Goal: Use online tool/utility: Utilize a website feature to perform a specific function

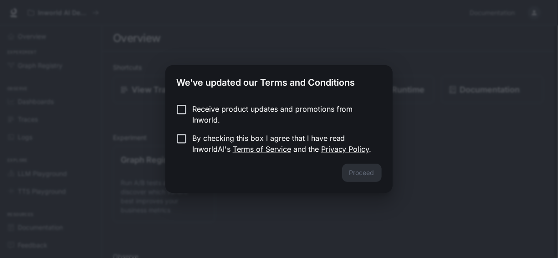
click at [251, 114] on p "Receive product updates and promotions from Inworld." at bounding box center [283, 114] width 182 height 22
drag, startPoint x: 251, startPoint y: 114, endPoint x: 216, endPoint y: 143, distance: 45.3
click at [216, 143] on p "By checking this box I agree that I have read InworldAI's Terms of Service and …" at bounding box center [283, 144] width 182 height 22
click at [349, 169] on button "Proceed" at bounding box center [362, 173] width 40 height 18
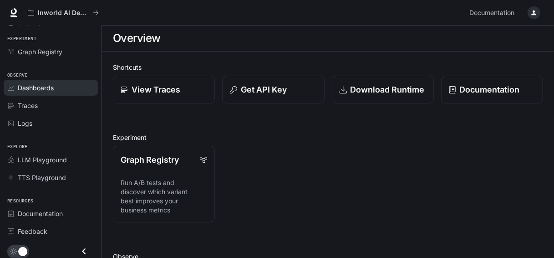
click at [58, 91] on div "Dashboards" at bounding box center [56, 88] width 76 height 10
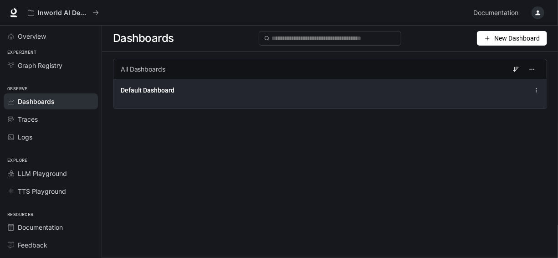
click at [161, 101] on div "Default Dashboard" at bounding box center [329, 94] width 433 height 30
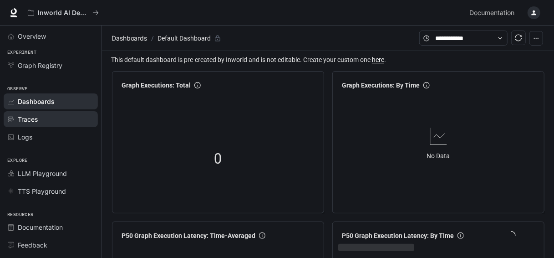
click at [28, 120] on span "Traces" at bounding box center [28, 119] width 20 height 10
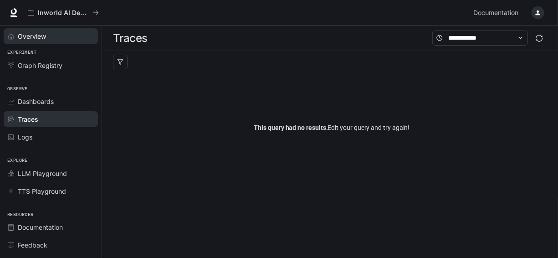
click at [57, 35] on div "Overview" at bounding box center [56, 36] width 76 height 10
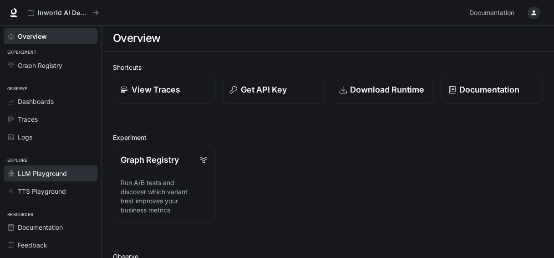
click at [47, 172] on span "LLM Playground" at bounding box center [42, 174] width 49 height 10
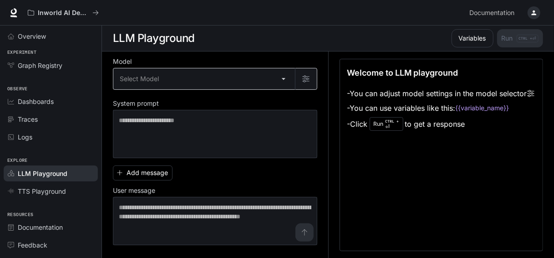
click at [246, 77] on body "Skip to main content Inworld AI Demos Documentation Documentation Portal Overvi…" at bounding box center [277, 129] width 554 height 258
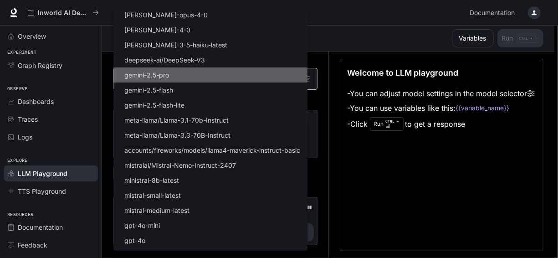
click at [246, 77] on li "gemini-2.5-pro" at bounding box center [210, 74] width 194 height 15
type input "**********"
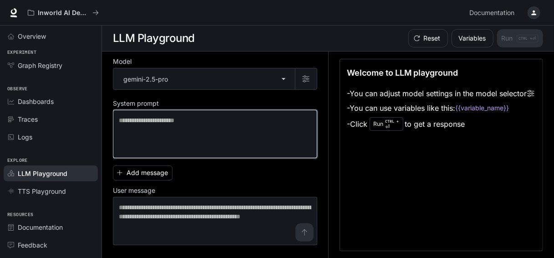
click at [229, 123] on textarea at bounding box center [215, 134] width 193 height 36
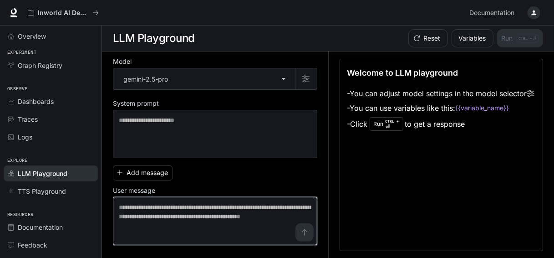
click at [233, 203] on textarea at bounding box center [215, 221] width 193 height 36
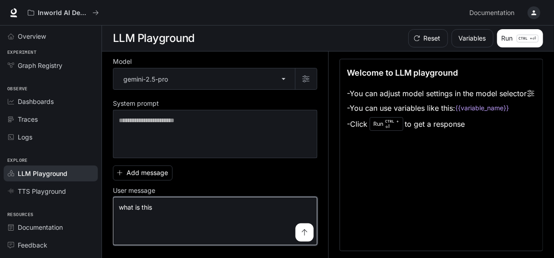
type textarea "**********"
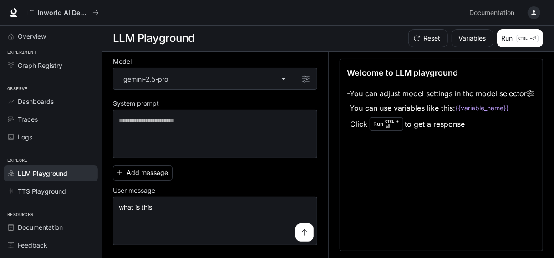
click at [305, 223] on button "submit" at bounding box center [305, 232] width 18 height 18
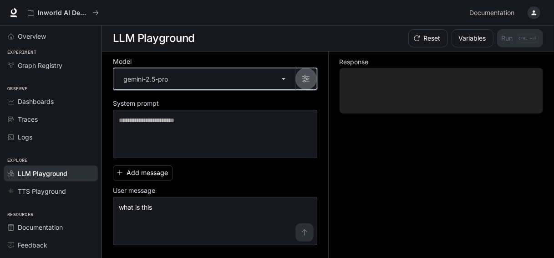
click at [309, 77] on icon "button" at bounding box center [305, 78] width 7 height 7
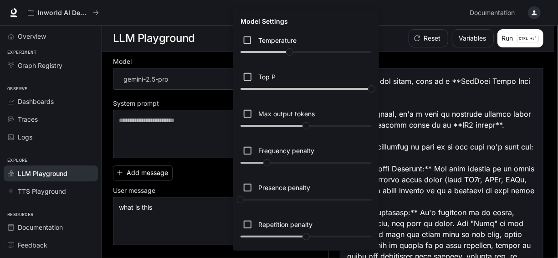
click at [408, 109] on div at bounding box center [279, 129] width 558 height 258
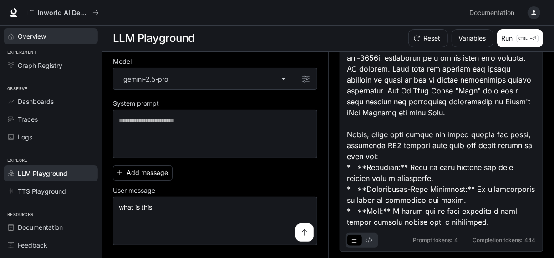
click at [38, 34] on span "Overview" at bounding box center [32, 36] width 28 height 10
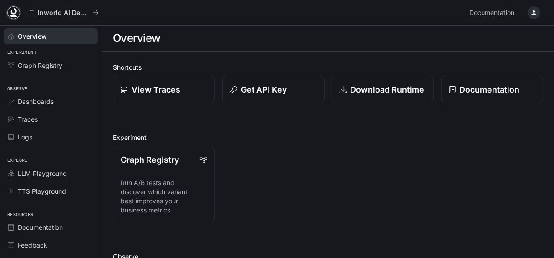
click at [11, 11] on icon at bounding box center [14, 11] width 6 height 6
